Goal: Browse casually

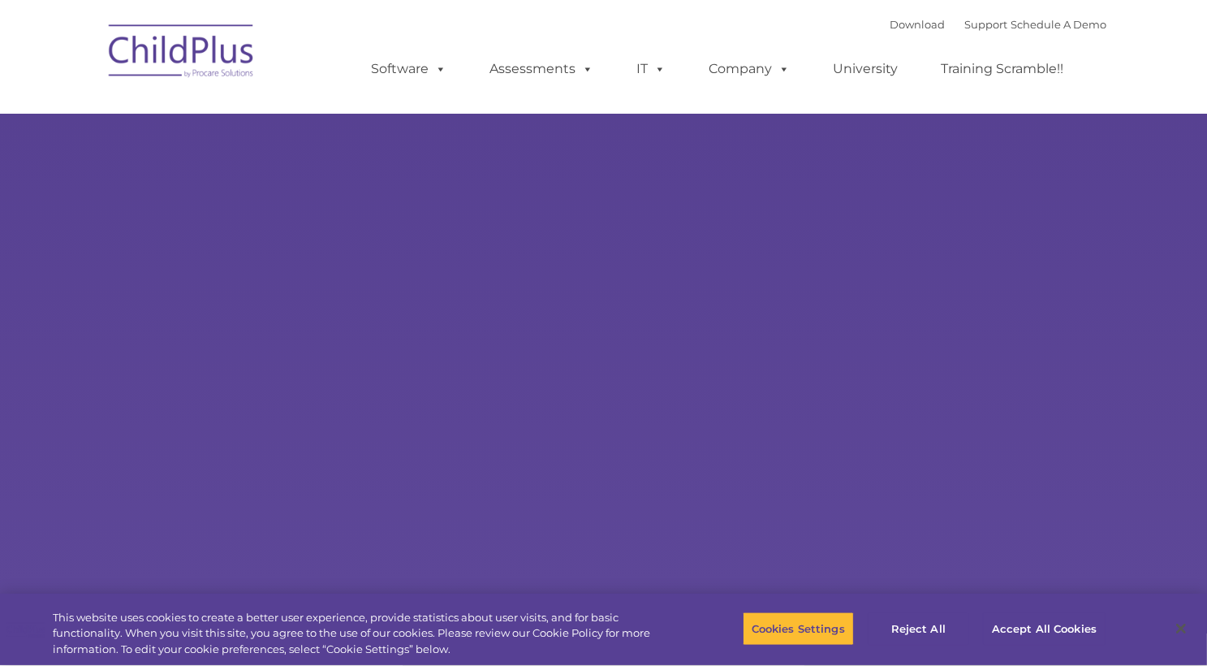
select select "MEDIUM"
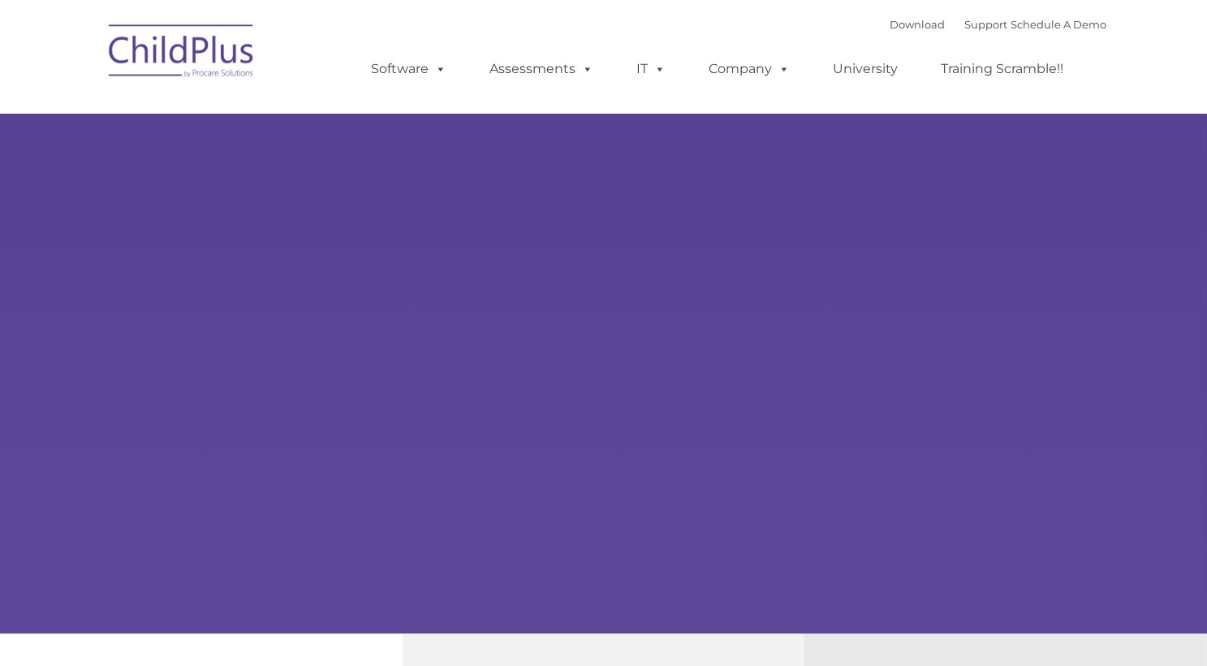
type input ""
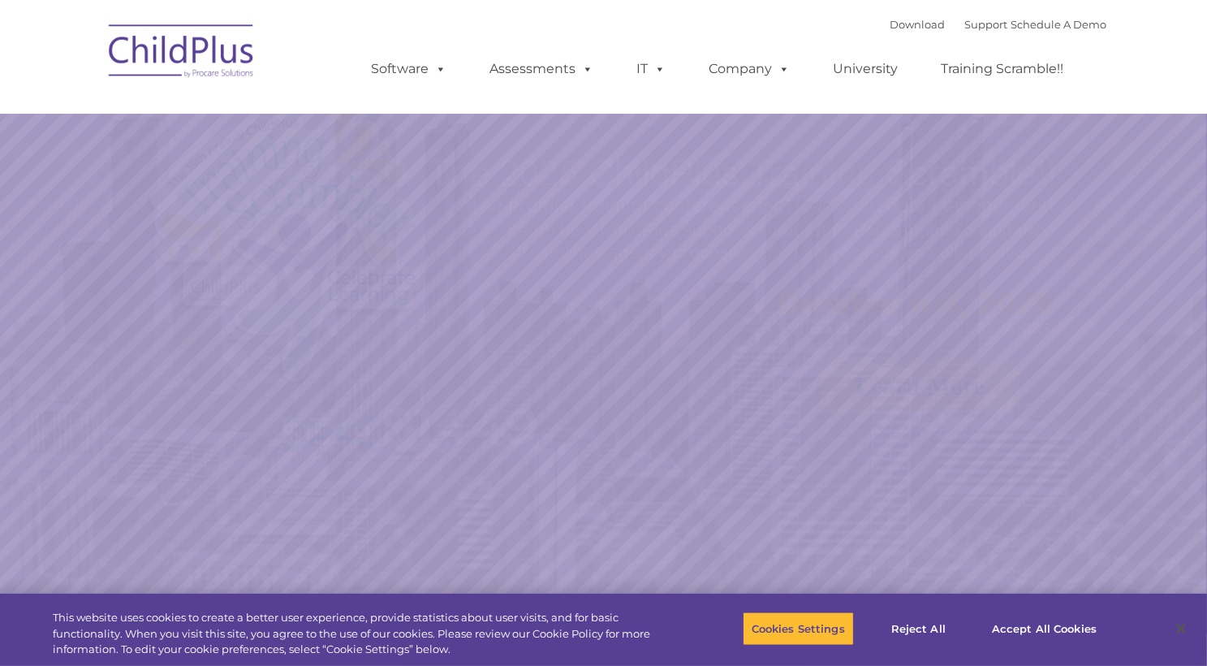
select select "MEDIUM"
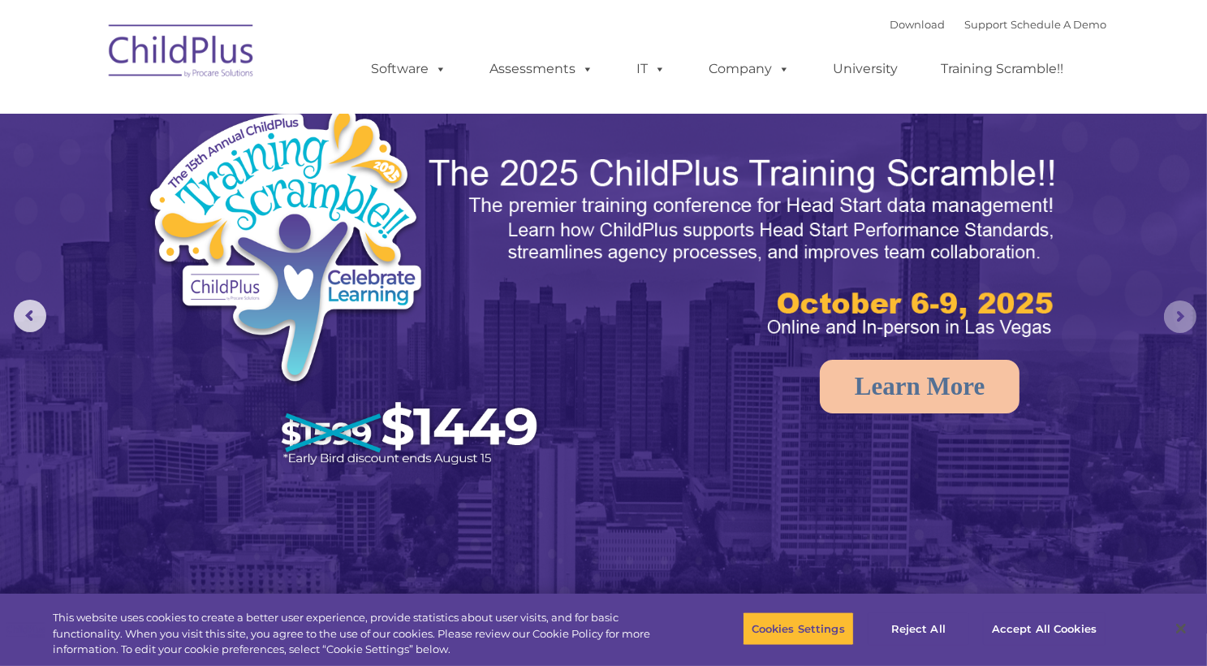
click at [1185, 319] on rs-arrow at bounding box center [1180, 316] width 32 height 32
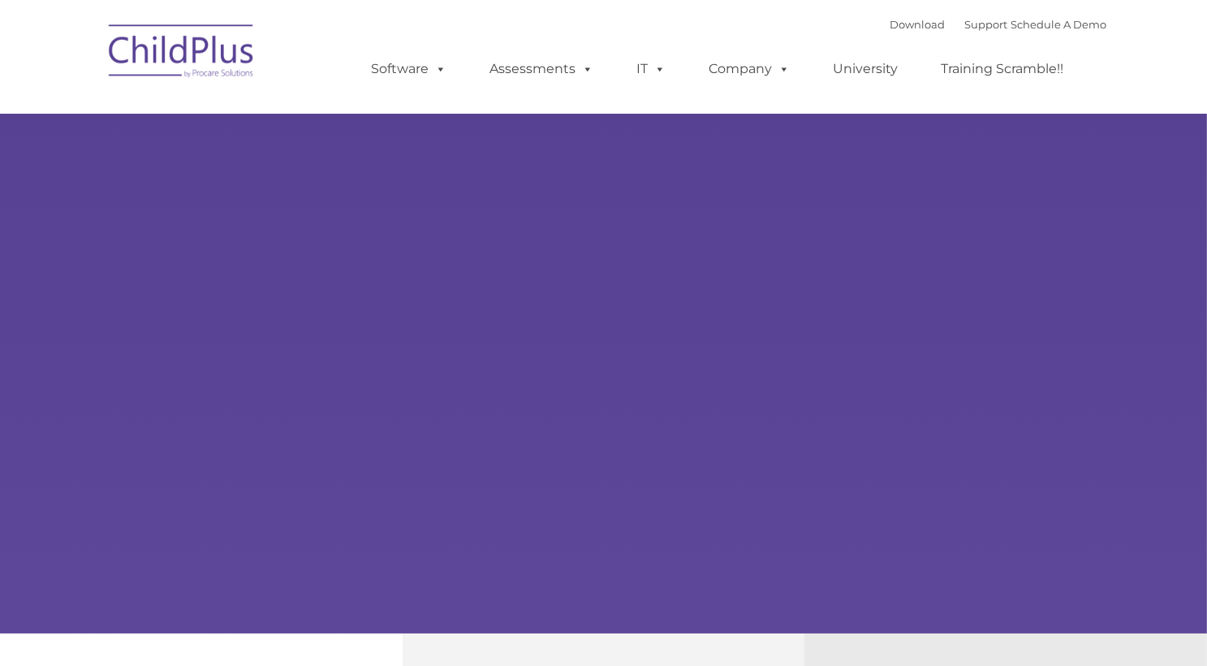
type input ""
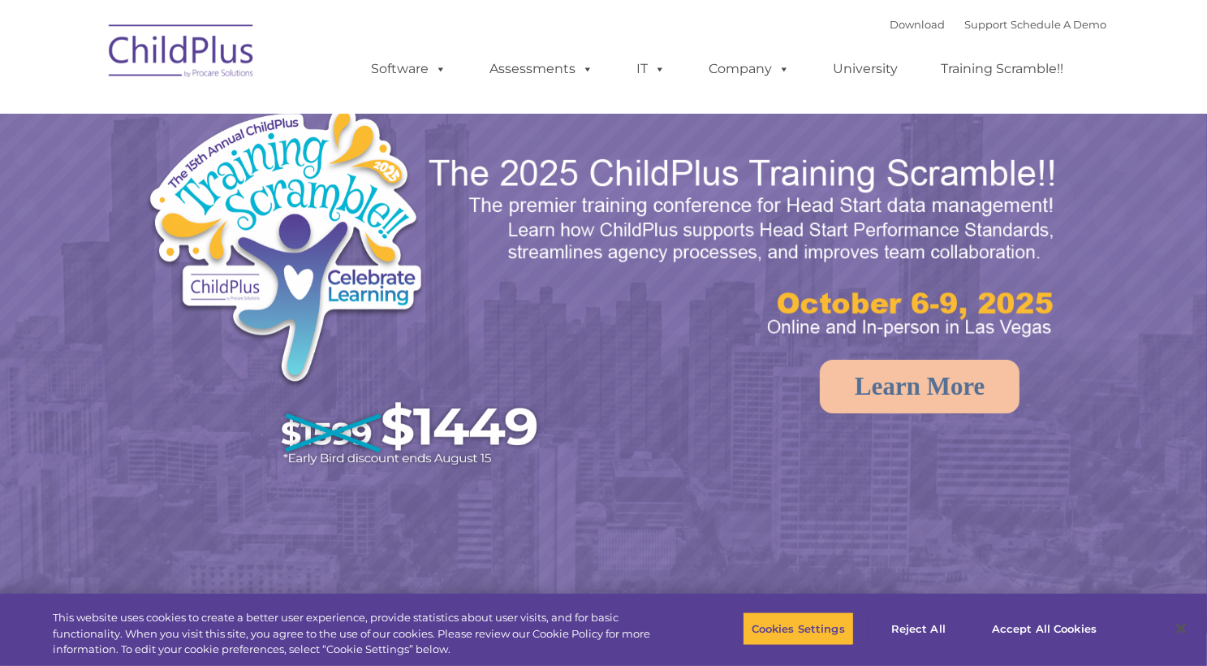
select select "MEDIUM"
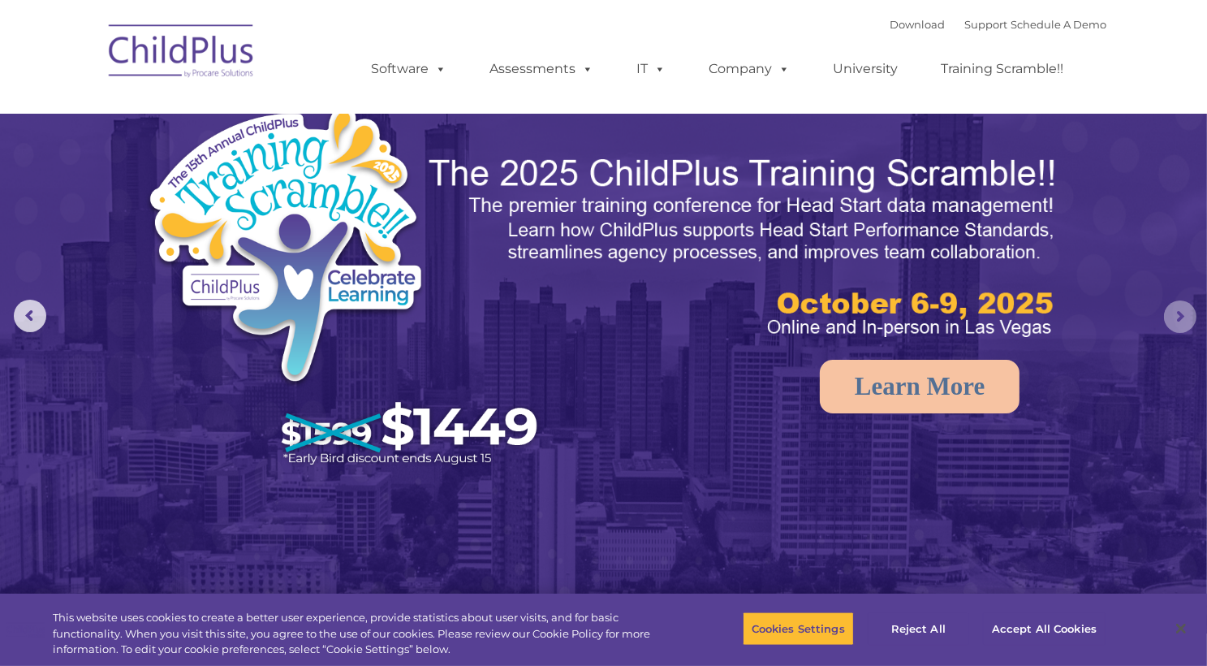
click at [1175, 313] on rs-arrow at bounding box center [1180, 316] width 32 height 32
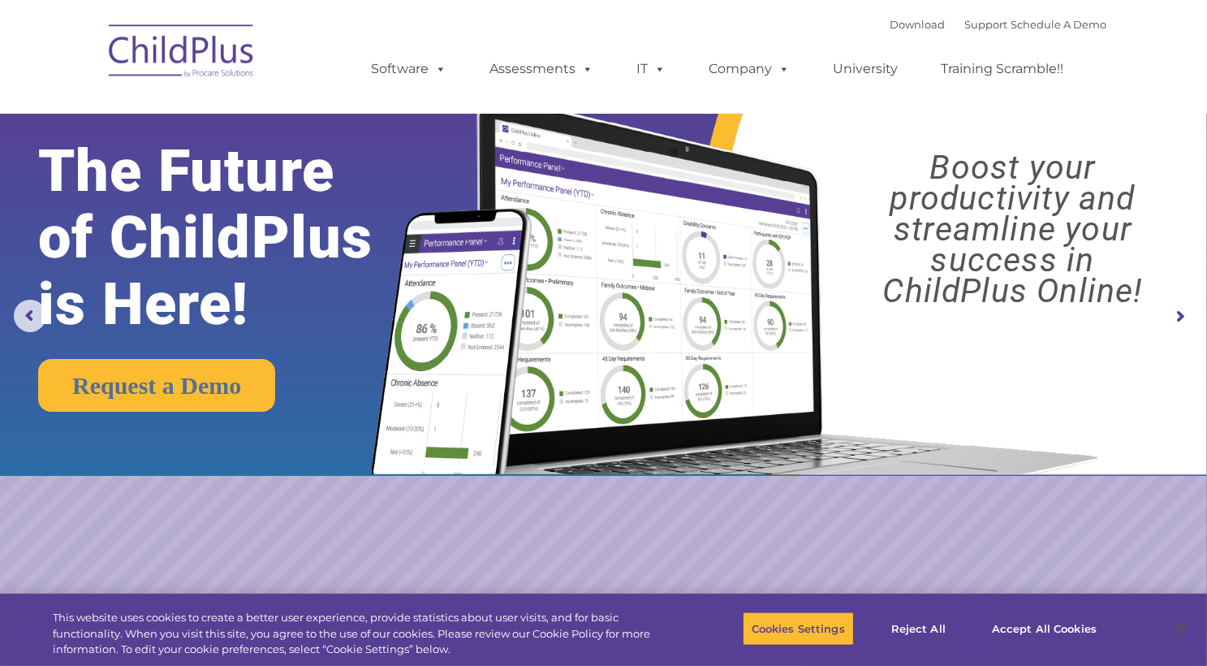
click at [1175, 313] on rs-arrow at bounding box center [1180, 316] width 32 height 32
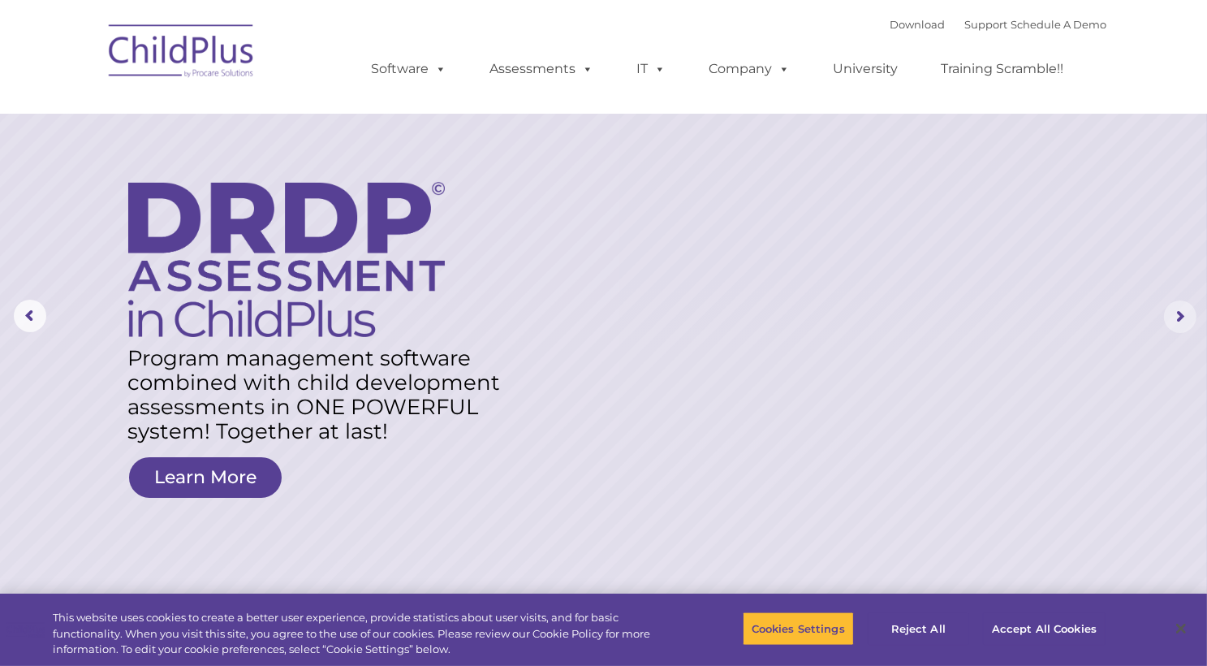
click at [1175, 313] on rs-arrow at bounding box center [1180, 316] width 32 height 32
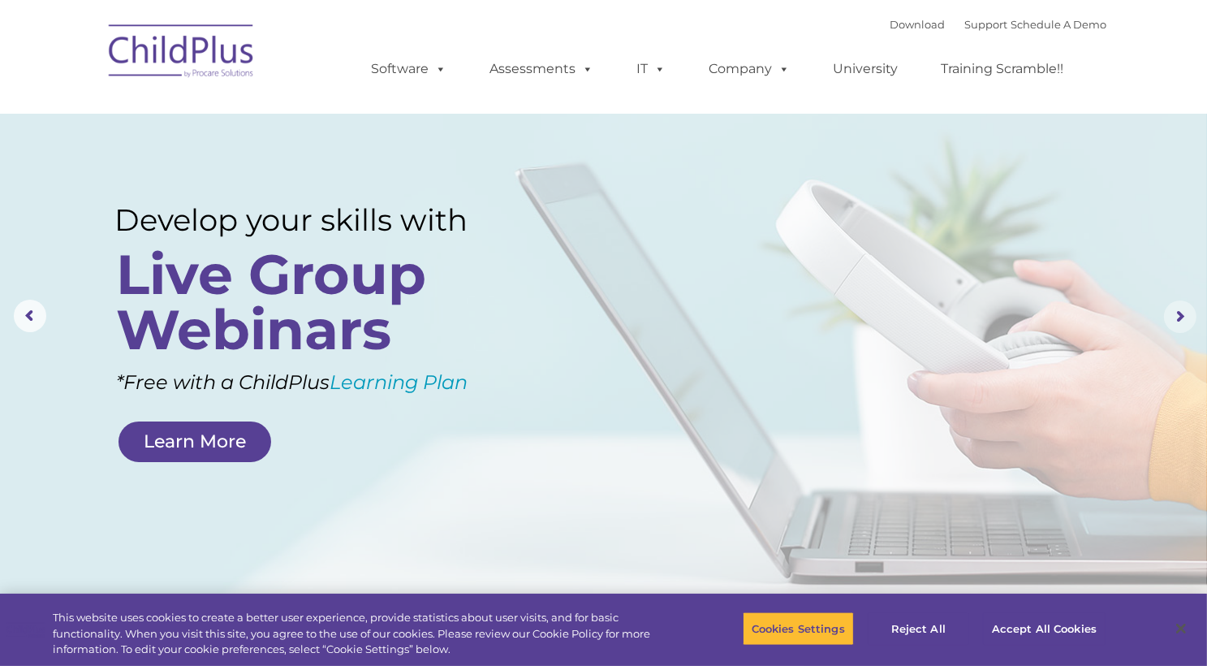
click at [1179, 314] on rs-arrow at bounding box center [1180, 316] width 32 height 32
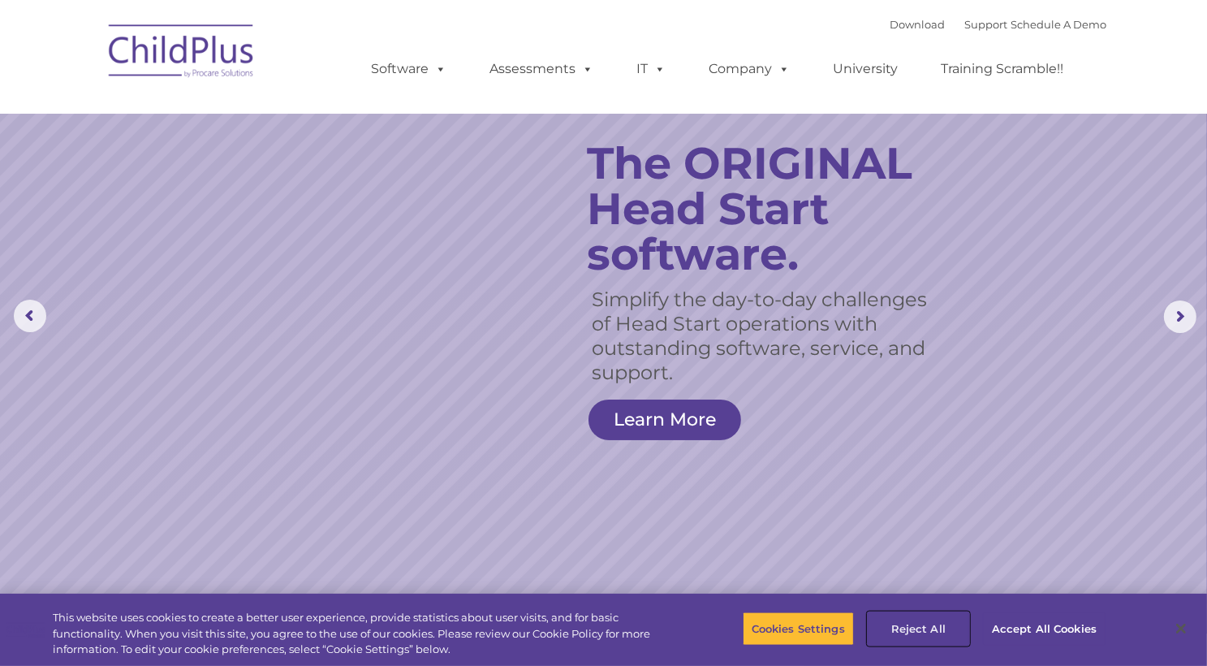
click at [909, 632] on button "Reject All" at bounding box center [918, 628] width 101 height 34
